Goal: Find contact information: Find contact information

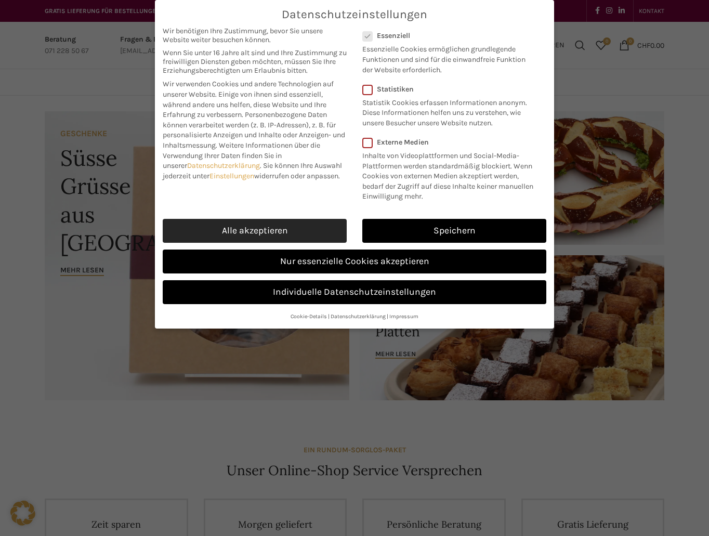
click at [271, 223] on link "Alle akzeptieren" at bounding box center [255, 231] width 184 height 24
checkbox input "true"
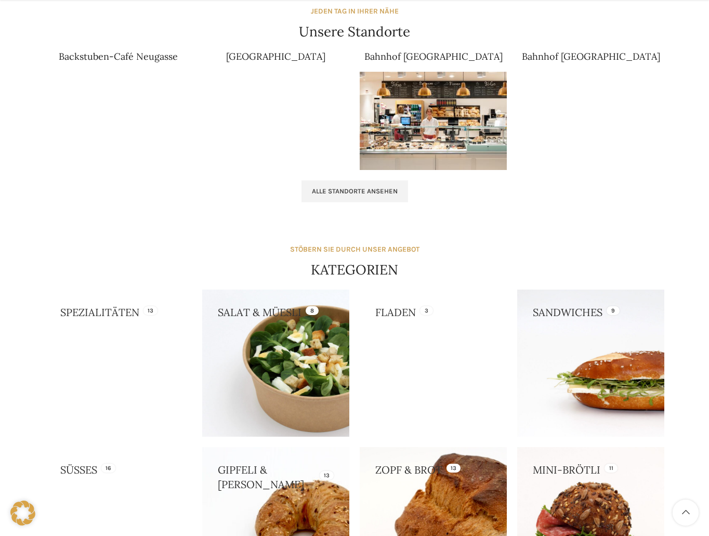
scroll to position [990, 0]
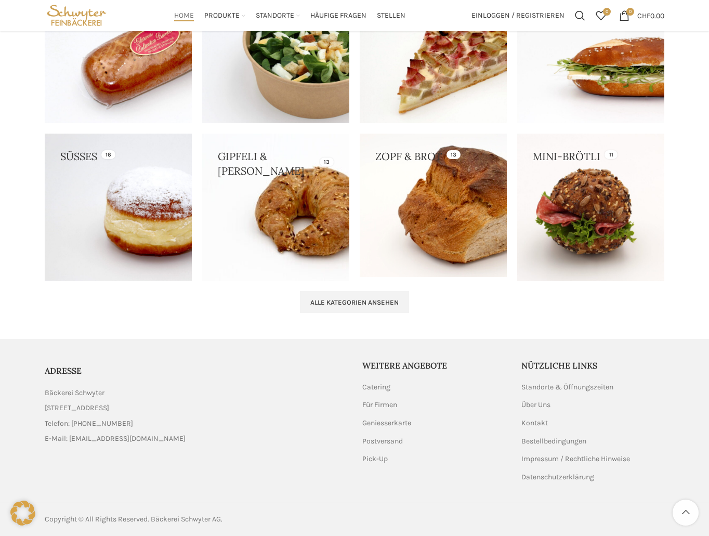
click at [267, 444] on link "List item link" at bounding box center [196, 438] width 302 height 11
click at [545, 423] on link "Kontakt" at bounding box center [536, 423] width 28 height 10
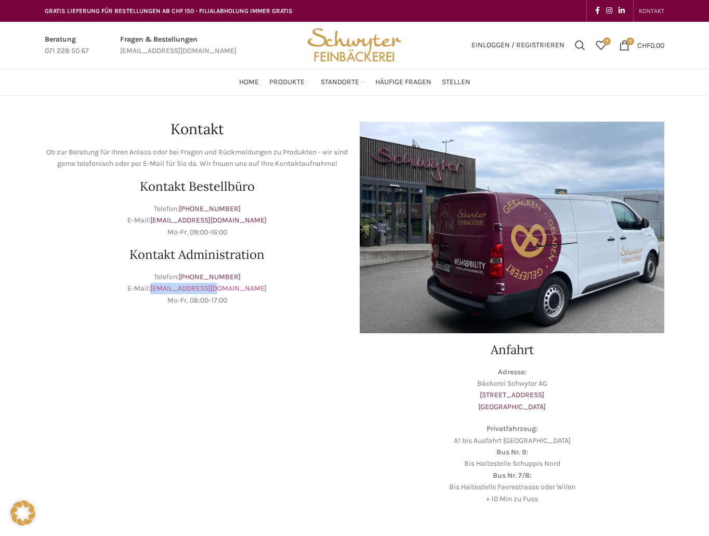
drag, startPoint x: 256, startPoint y: 290, endPoint x: 177, endPoint y: 289, distance: 79.1
click at [177, 289] on p "Telefon: +41 71 228 50 60 E-Mail: info@schwyter.com Mo-Fr, 08:00-17:00" at bounding box center [197, 288] width 305 height 35
copy link "info@schwyter.com"
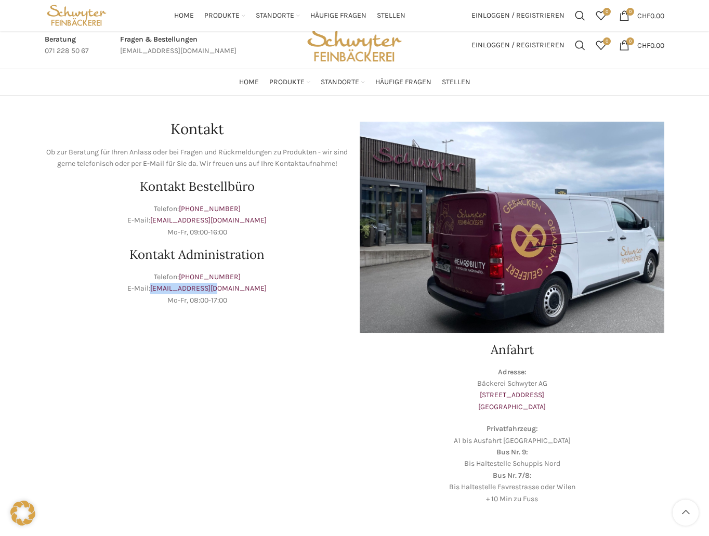
scroll to position [238, 0]
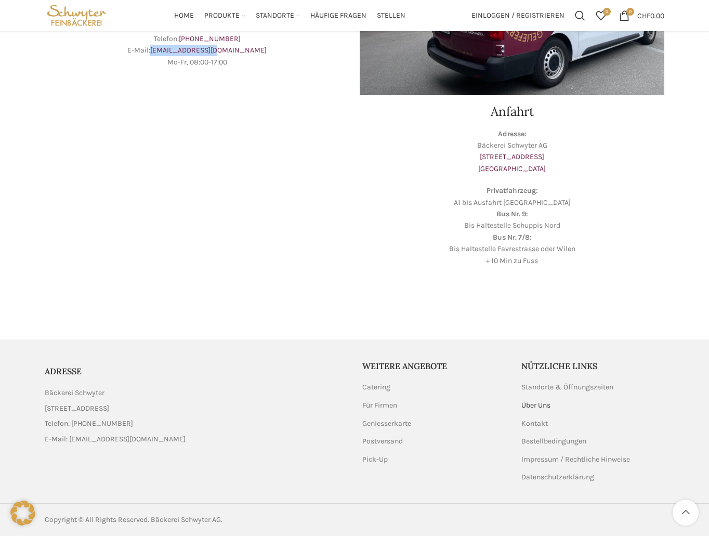
click at [536, 404] on link "Über Uns" at bounding box center [537, 405] width 30 height 10
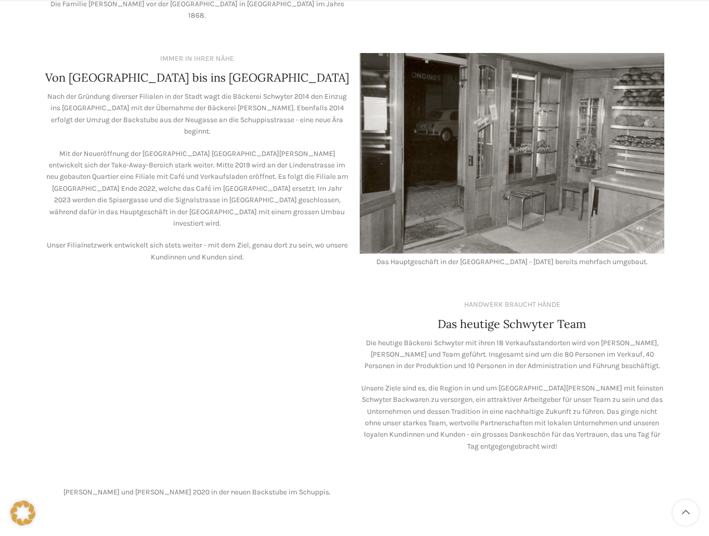
scroll to position [676, 0]
